Goal: Task Accomplishment & Management: Manage account settings

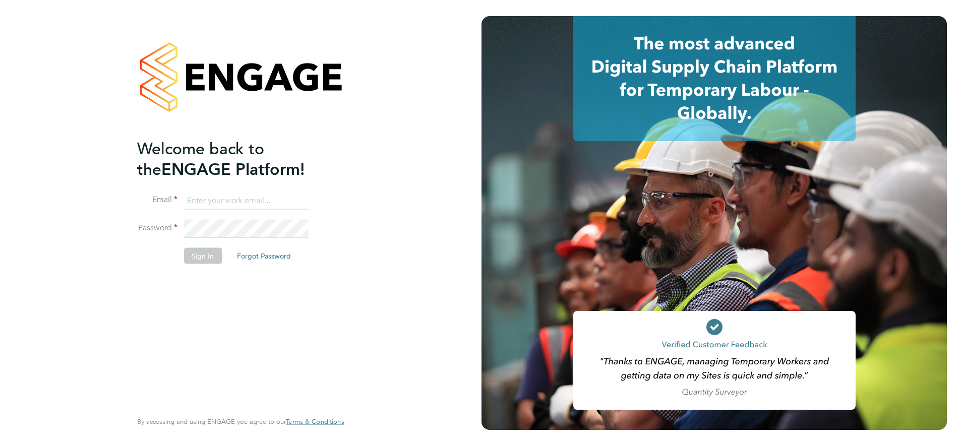
type input "[PERSON_NAME][EMAIL_ADDRESS][PERSON_NAME][DOMAIN_NAME]"
click at [263, 291] on div "Welcome back to the ENGAGE Platform! Email [PERSON_NAME][EMAIL_ADDRESS][PERSON_…" at bounding box center [235, 273] width 197 height 271
click at [211, 258] on button "Sign In" at bounding box center [203, 256] width 38 height 16
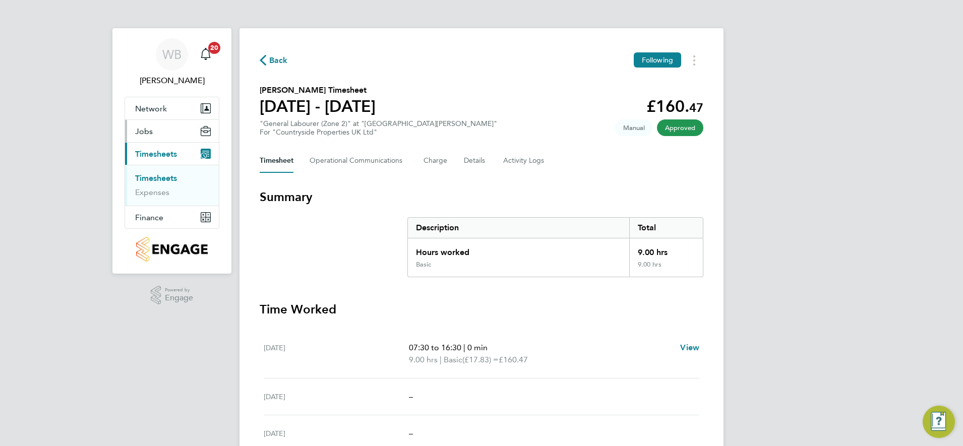
click at [155, 131] on button "Jobs" at bounding box center [172, 131] width 94 height 22
click at [153, 170] on link "Placements" at bounding box center [156, 170] width 42 height 10
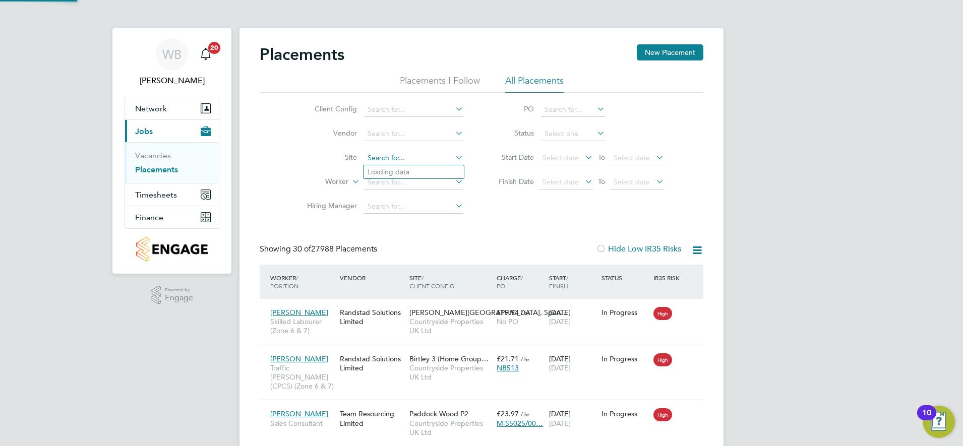
click at [384, 155] on input at bounding box center [413, 158] width 99 height 14
click at [418, 184] on li "Church Crookham - Infra" at bounding box center [493, 186] width 259 height 14
type input "Church Crookham - Infra"
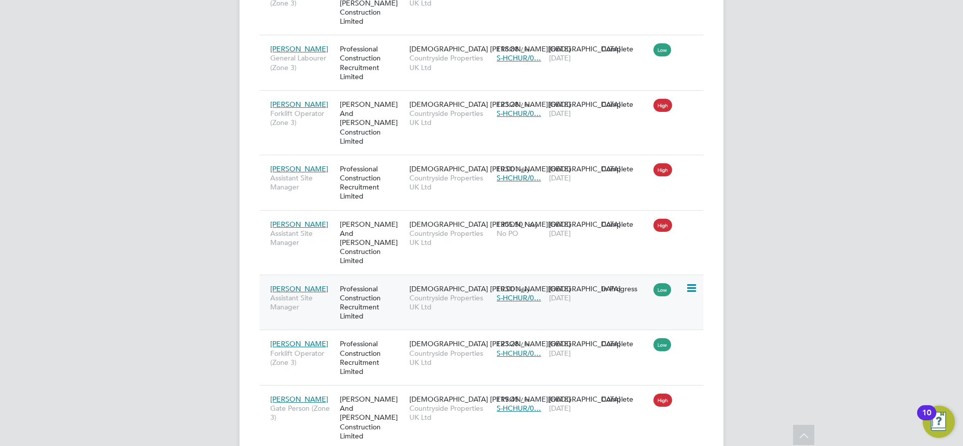
click at [434, 293] on span "Countryside Properties UK Ltd" at bounding box center [450, 302] width 82 height 18
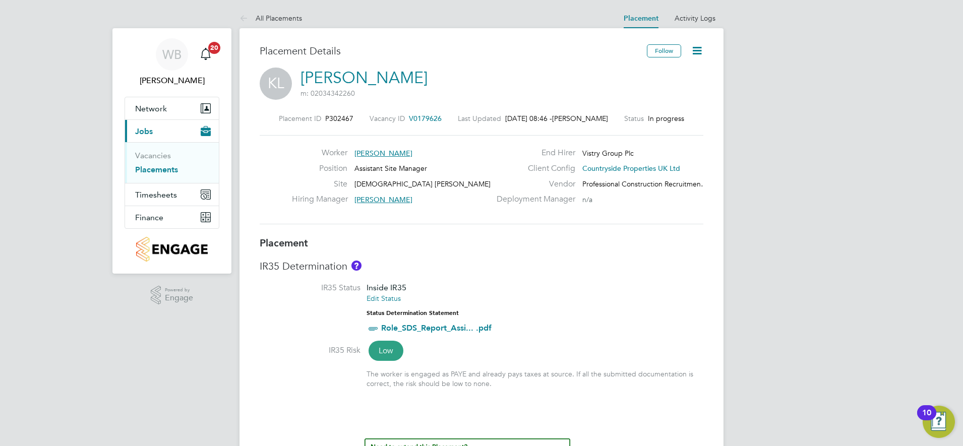
click at [694, 53] on icon at bounding box center [697, 50] width 13 height 13
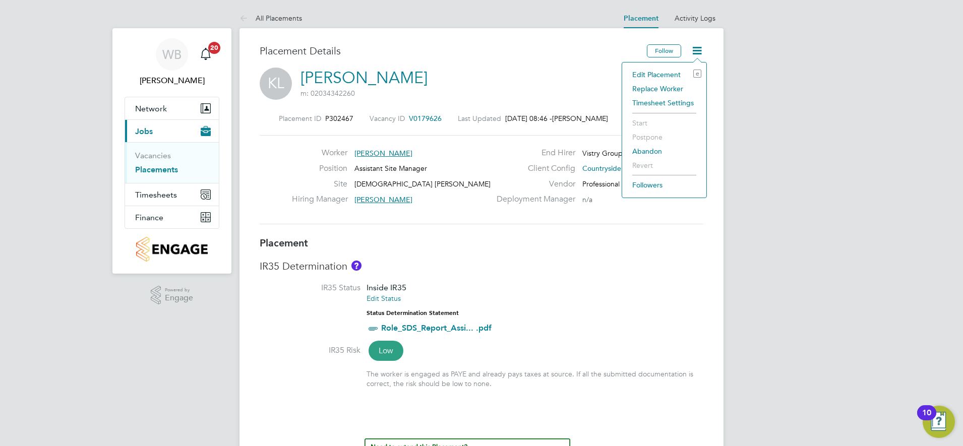
click at [644, 74] on li "Edit Placement e" at bounding box center [664, 75] width 74 height 14
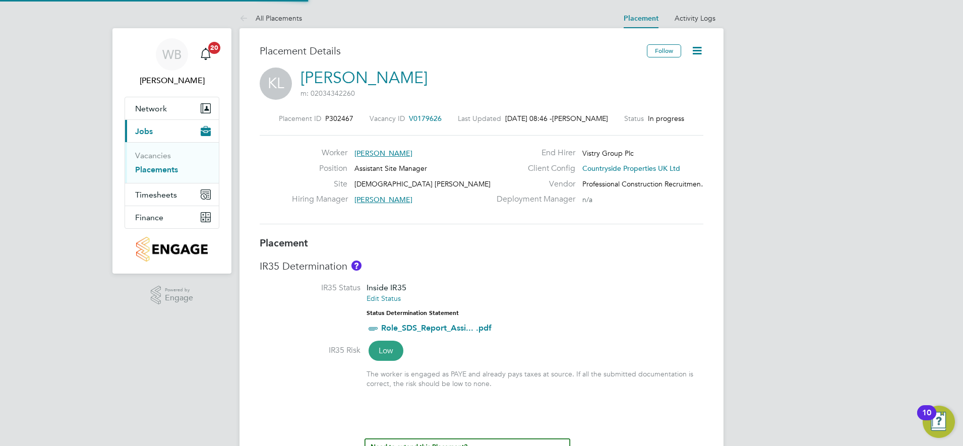
type input "David Pratt"
type input "25 Aug 2025"
type input "26 Sep 2025"
type input "07:30"
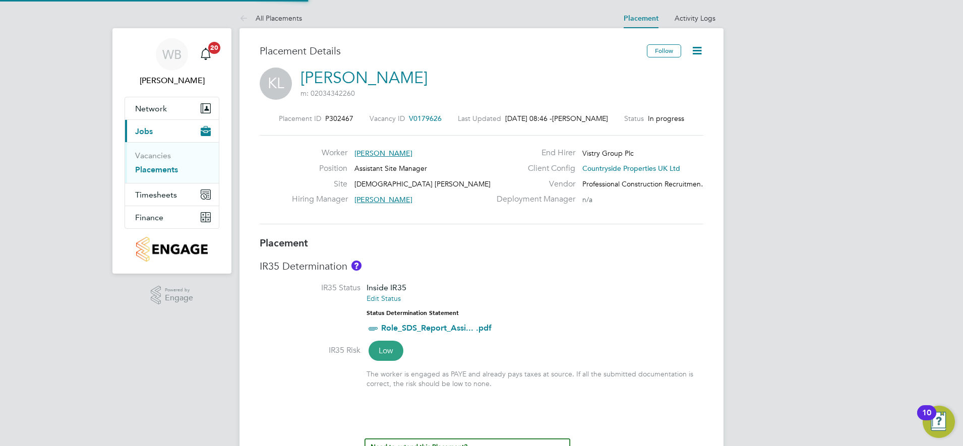
type input "16:30"
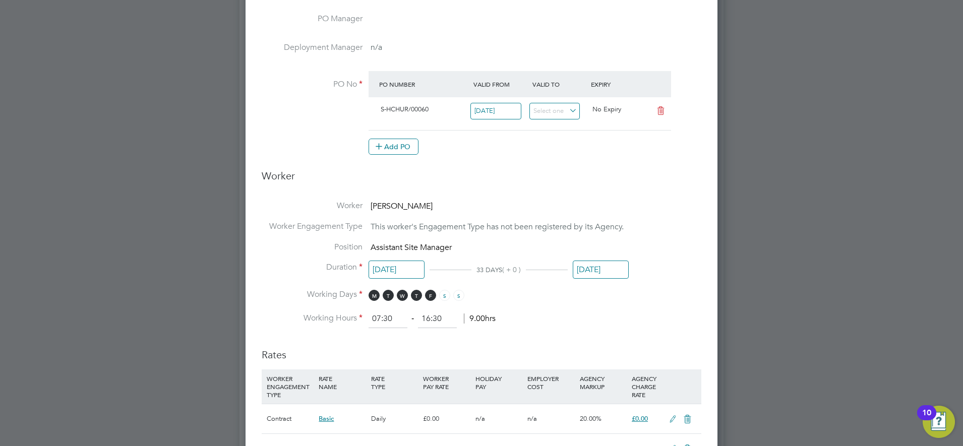
click at [609, 271] on input "26 Sep 2025" at bounding box center [601, 270] width 56 height 19
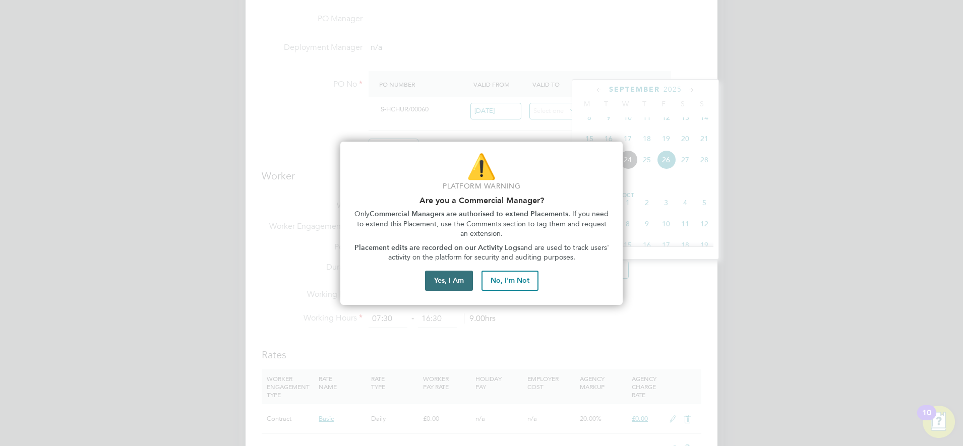
click at [446, 286] on button "Yes, I Am" at bounding box center [449, 281] width 48 height 20
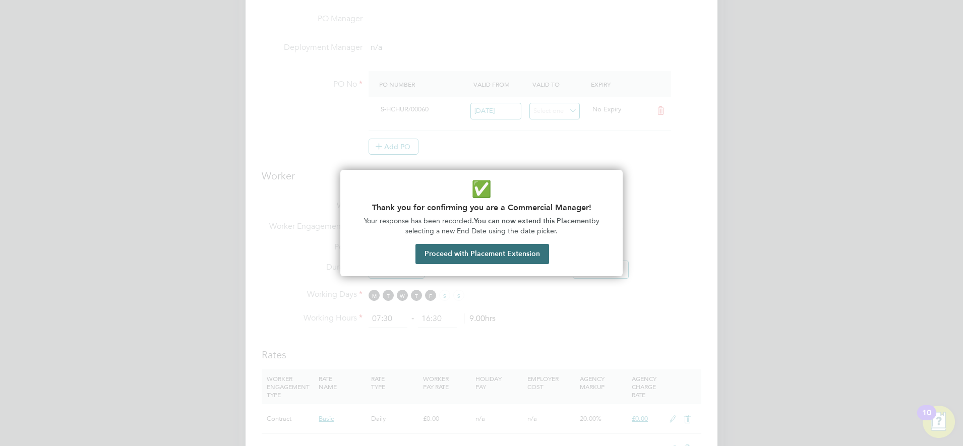
click at [461, 256] on button "Proceed with Placement Extension" at bounding box center [482, 254] width 134 height 20
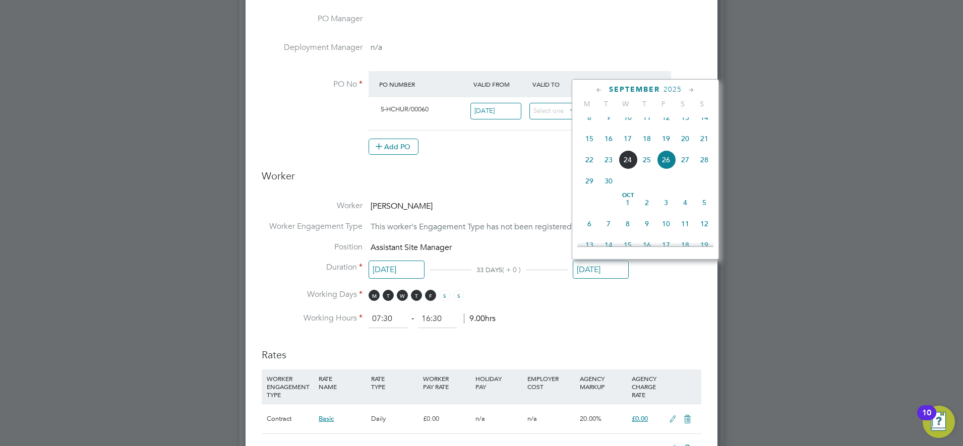
click at [692, 89] on icon at bounding box center [692, 90] width 10 height 11
click at [668, 208] on span "28" at bounding box center [666, 198] width 19 height 19
type input "28 Nov 2025"
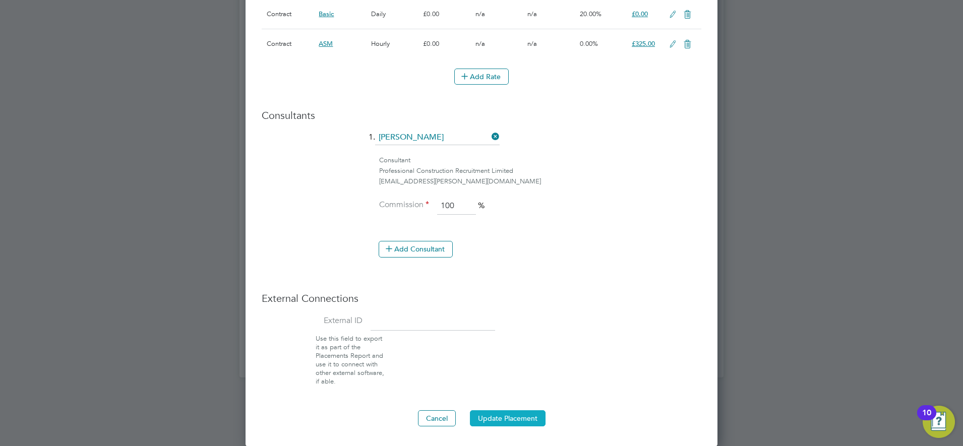
click at [515, 414] on button "Update Placement" at bounding box center [508, 418] width 76 height 16
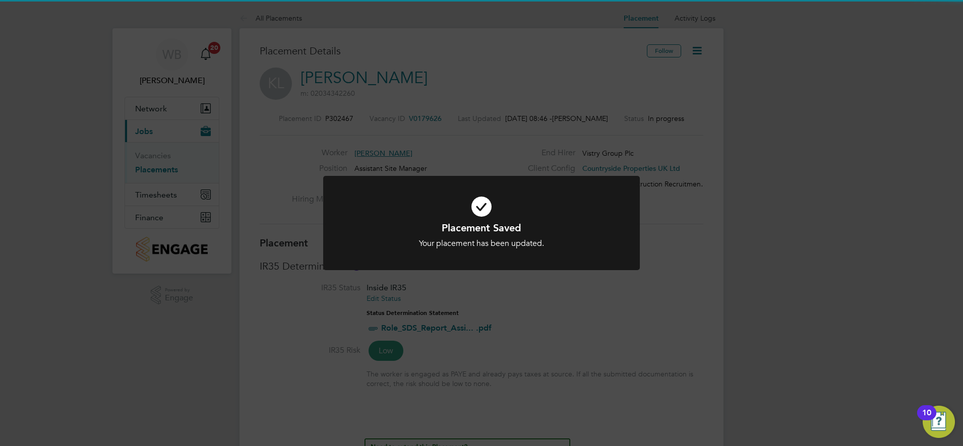
click at [663, 333] on div "Placement Saved Your placement has been updated. Cancel Okay" at bounding box center [481, 223] width 963 height 446
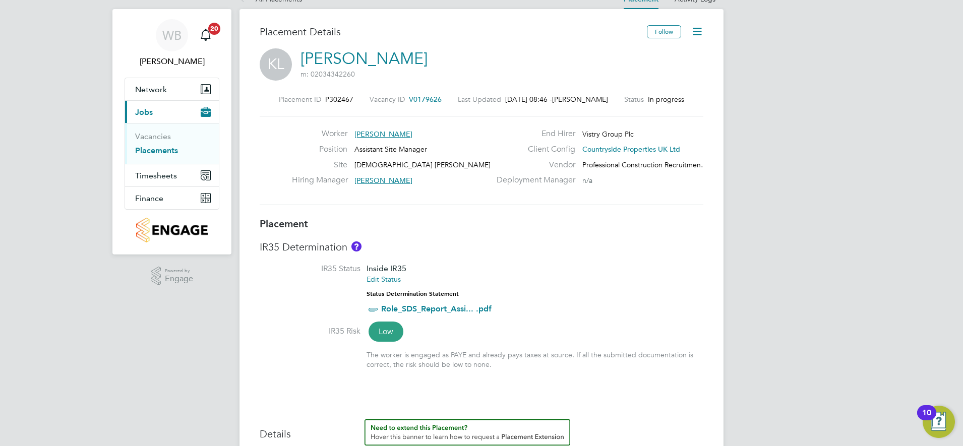
drag, startPoint x: 875, startPoint y: 103, endPoint x: 704, endPoint y: 58, distance: 176.2
click at [698, 31] on icon at bounding box center [697, 31] width 13 height 13
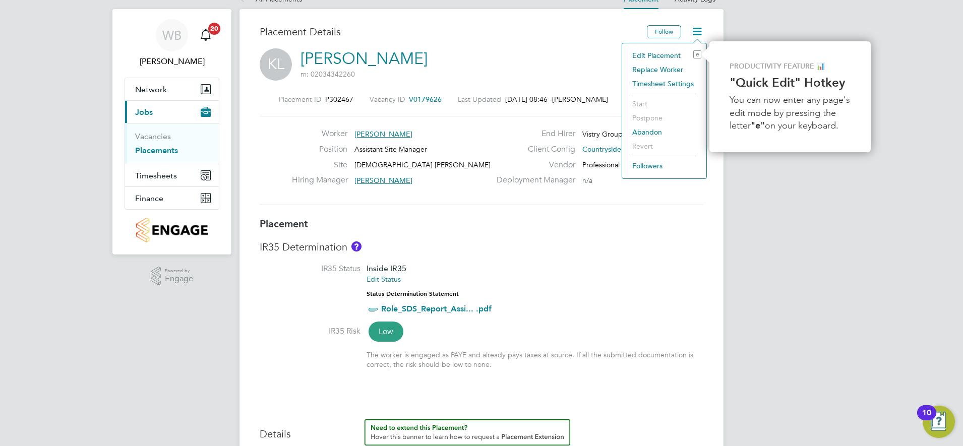
click at [658, 54] on li "Edit Placement e" at bounding box center [664, 55] width 74 height 14
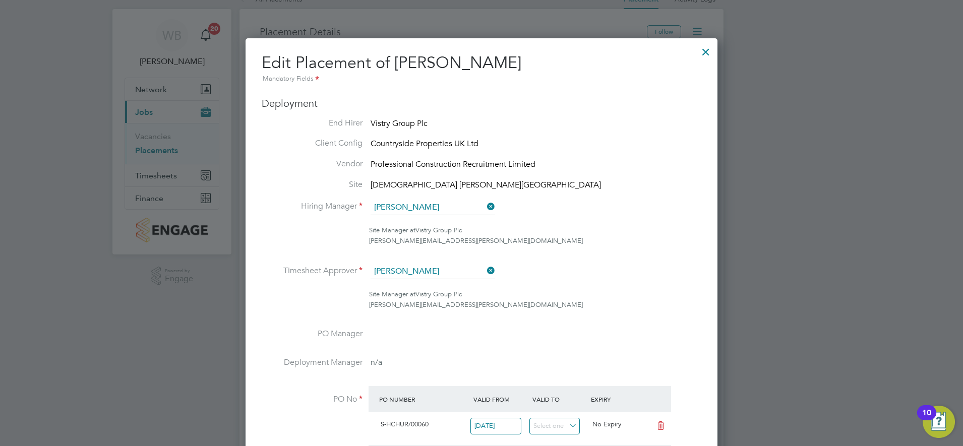
click at [485, 205] on icon at bounding box center [485, 207] width 0 height 14
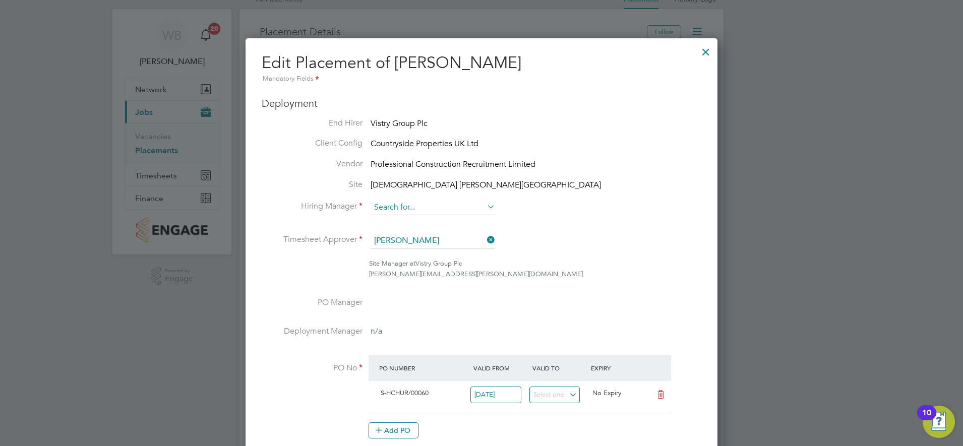
click at [444, 210] on input at bounding box center [433, 207] width 125 height 15
type input "t"
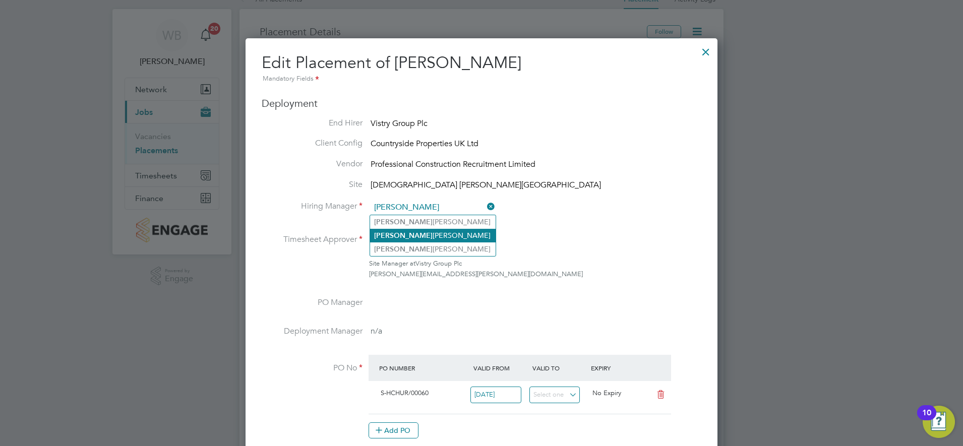
click at [418, 236] on li "Kyle Munden" at bounding box center [433, 236] width 126 height 14
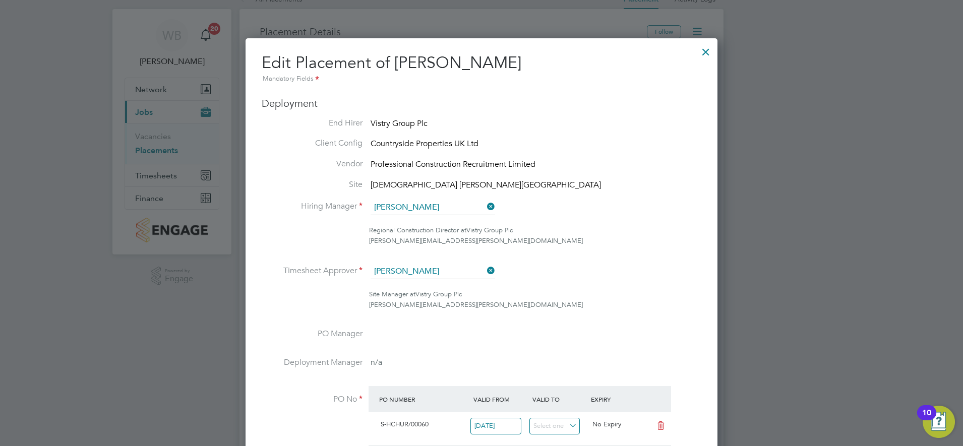
type input "Kyle Munden"
click at [485, 270] on icon at bounding box center [485, 271] width 0 height 14
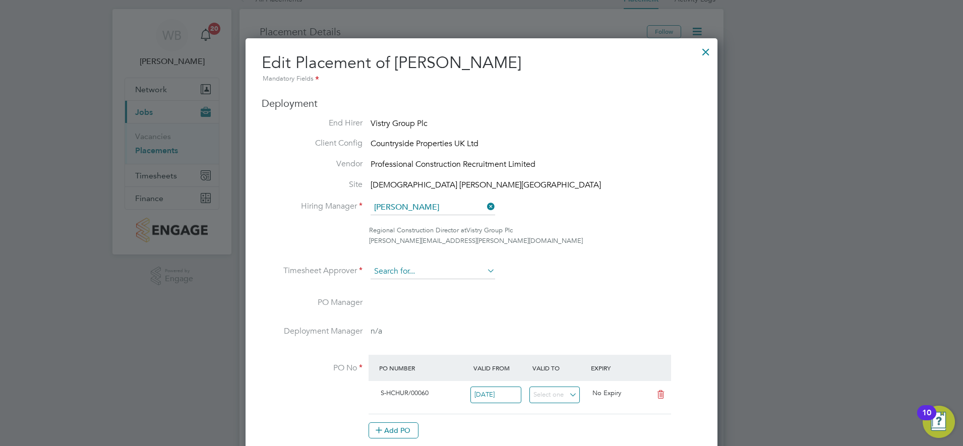
click at [423, 272] on input at bounding box center [433, 271] width 125 height 15
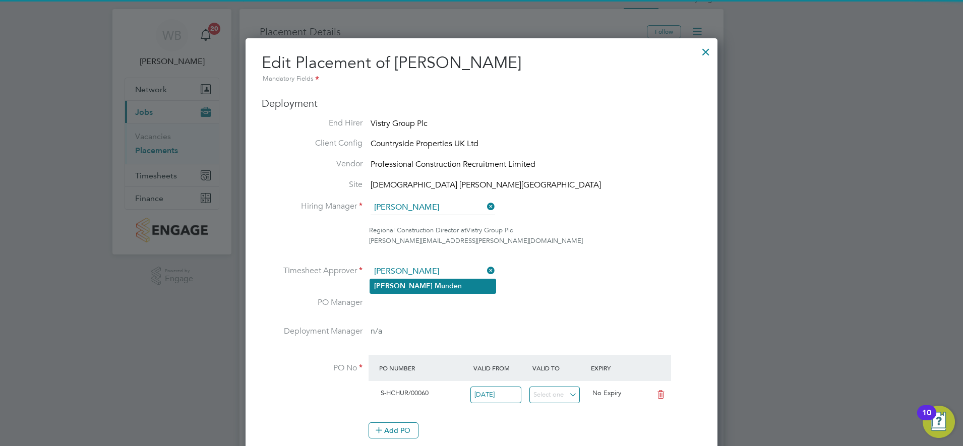
click at [414, 286] on li "Kyle Mu nden" at bounding box center [433, 286] width 126 height 14
type input "Kyle Munden"
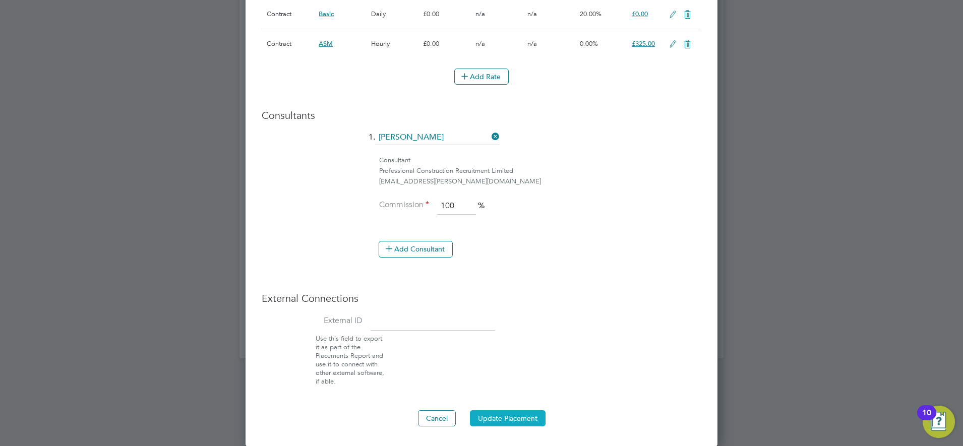
click at [519, 413] on button "Update Placement" at bounding box center [508, 418] width 76 height 16
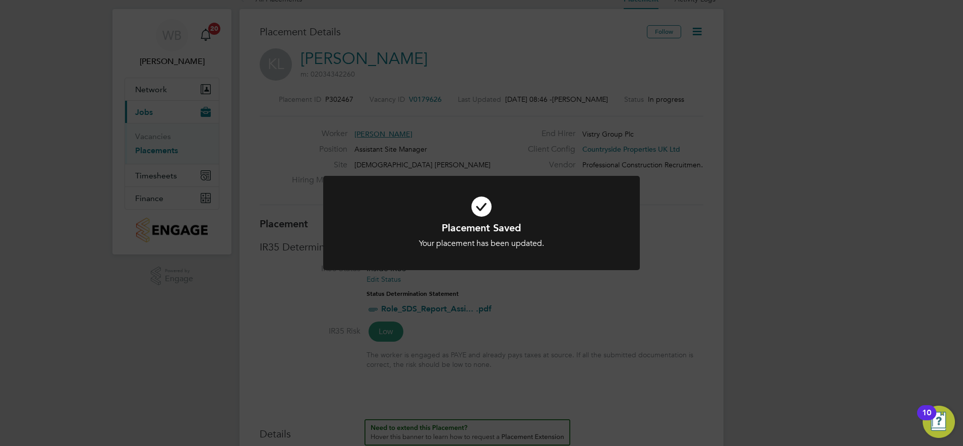
click at [727, 254] on div "Placement Saved Your placement has been updated. Cancel Okay" at bounding box center [481, 223] width 963 height 446
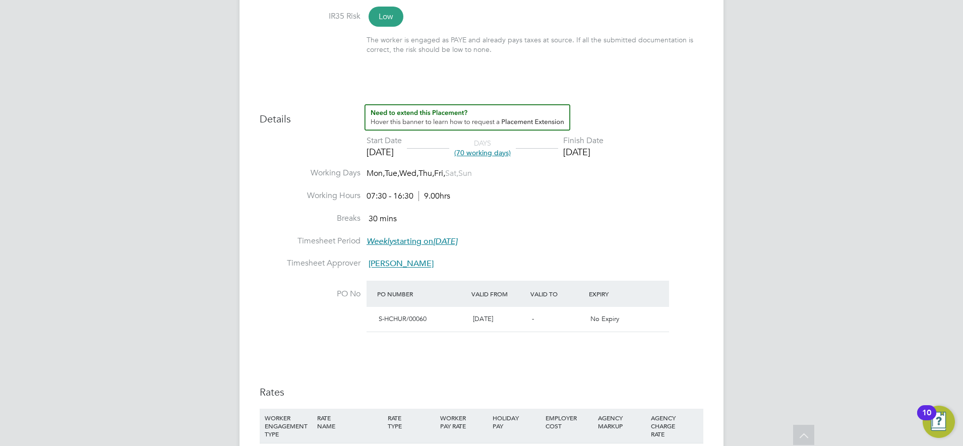
drag, startPoint x: 878, startPoint y: 96, endPoint x: 896, endPoint y: 2, distance: 95.9
click at [878, 92] on div "WB Will Bellamy Notifications 20 Applications: Network Team Members Sites Worke…" at bounding box center [481, 223] width 963 height 1114
